Goal: Task Accomplishment & Management: Complete application form

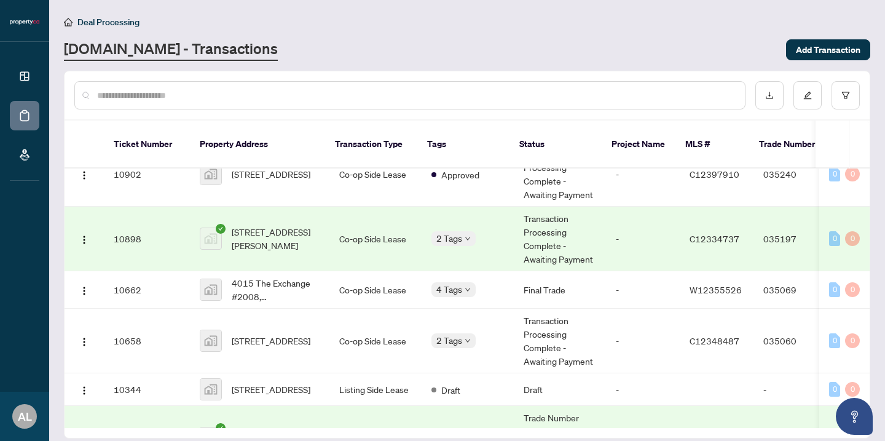
click at [500, 236] on td "2 Tags" at bounding box center [468, 238] width 92 height 65
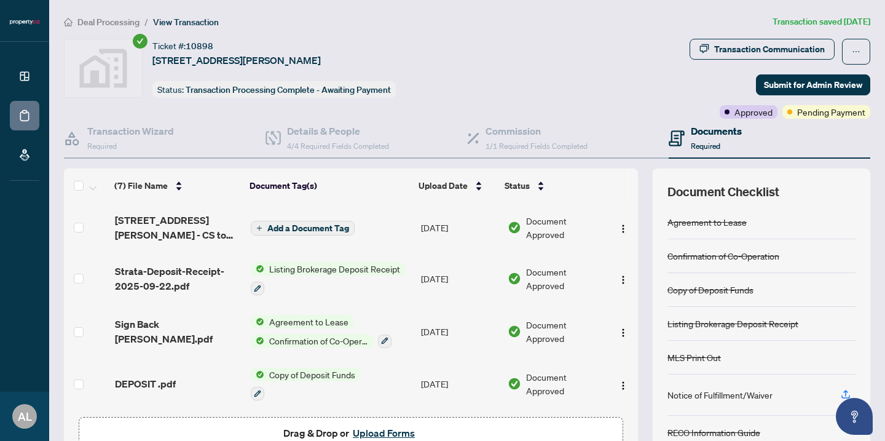
click at [201, 220] on span "[STREET_ADDRESS][PERSON_NAME] - CS to listing brokerage.pdf" at bounding box center [178, 227] width 127 height 29
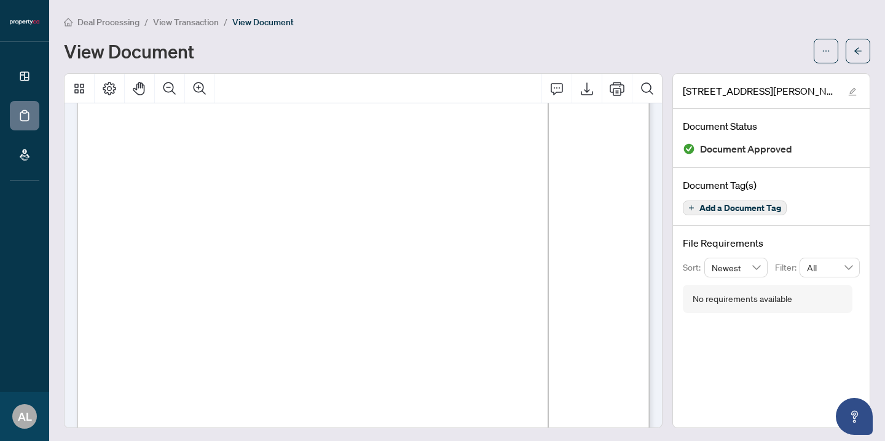
scroll to position [91, 0]
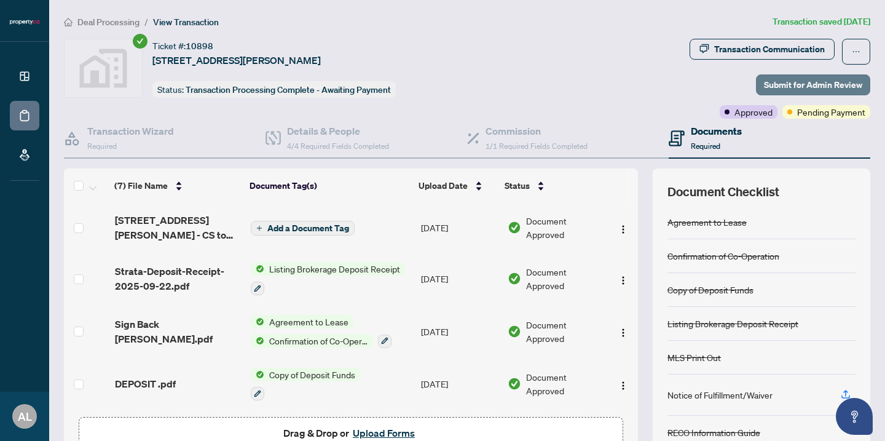
click at [790, 80] on span "Submit for Admin Review" at bounding box center [813, 85] width 98 height 20
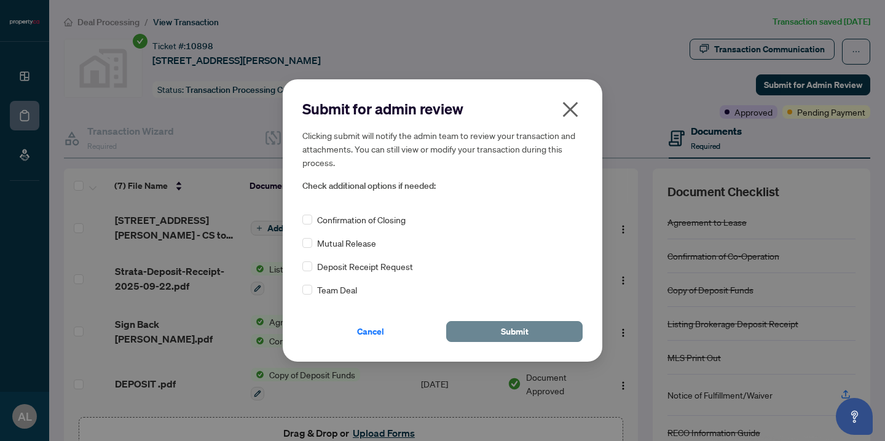
click at [489, 329] on button "Submit" at bounding box center [514, 331] width 136 height 21
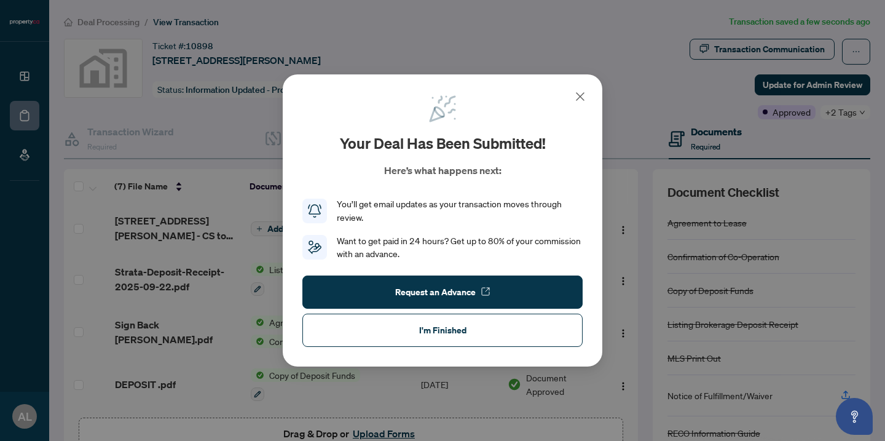
click at [585, 94] on icon at bounding box center [580, 96] width 15 height 15
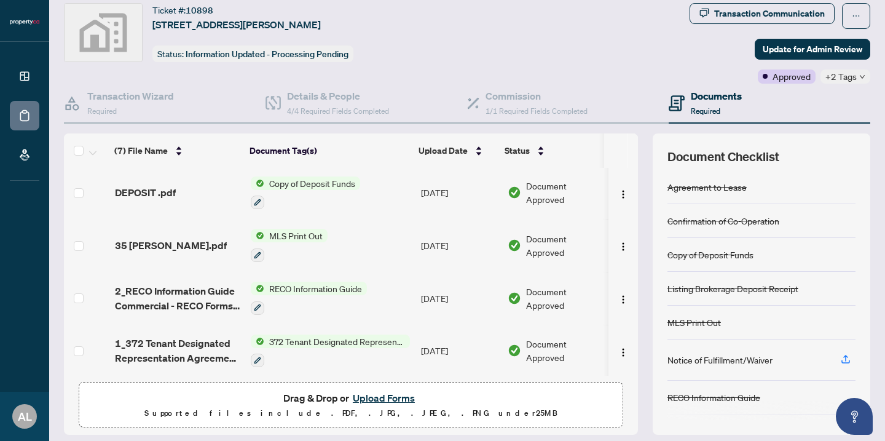
scroll to position [34, 0]
